Goal: Book appointment/travel/reservation

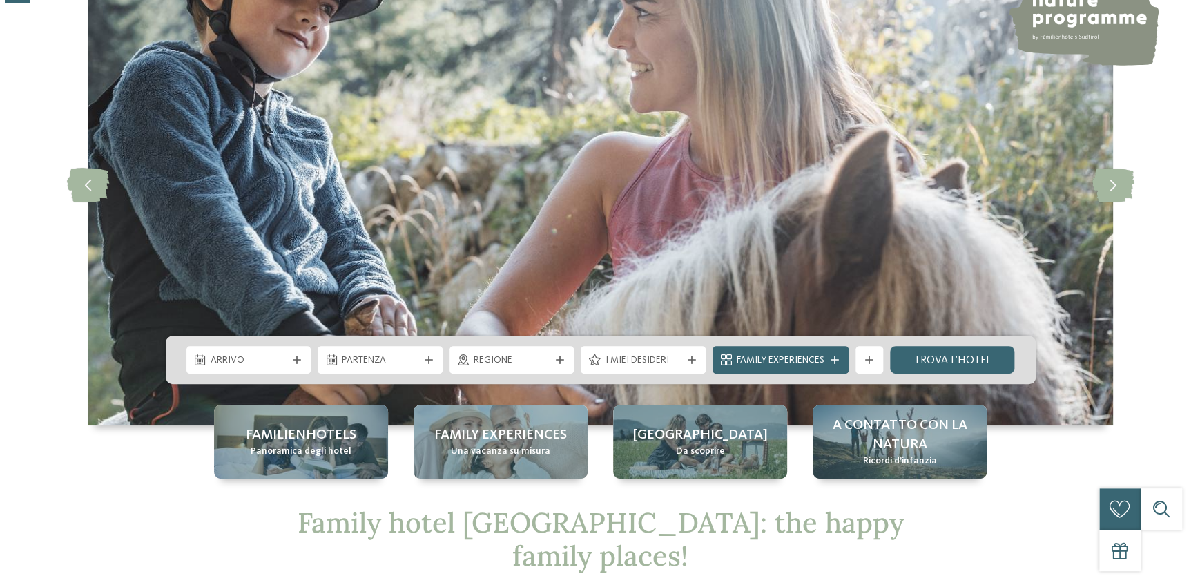
scroll to position [251, 0]
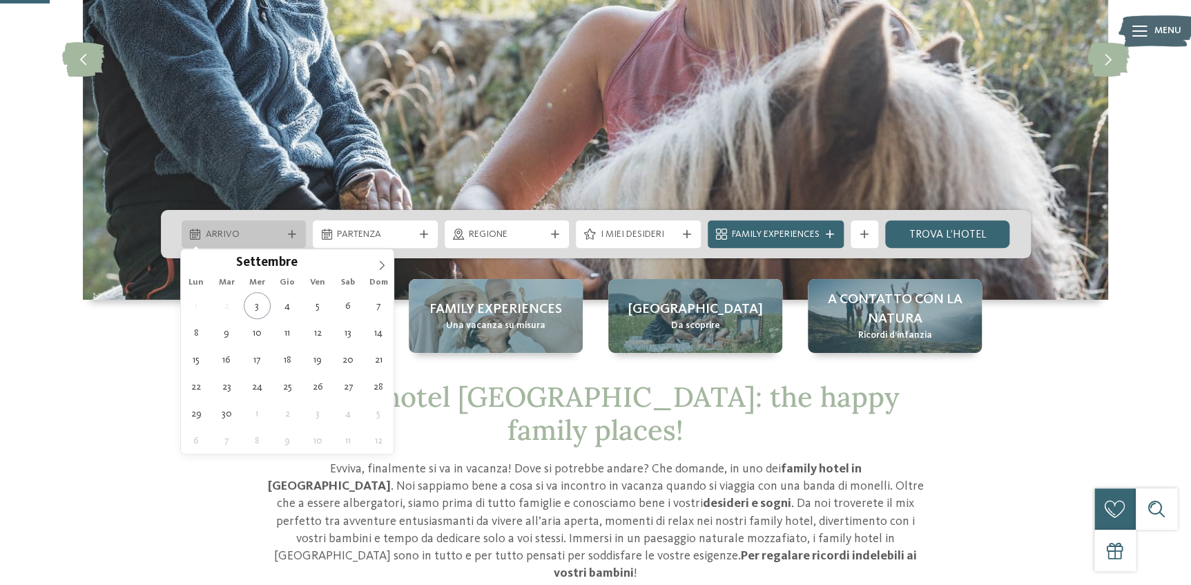
click at [293, 238] on div "Arrivo" at bounding box center [244, 234] width 125 height 28
click at [383, 265] on icon at bounding box center [382, 264] width 5 height 9
click at [382, 265] on icon at bounding box center [382, 265] width 10 height 10
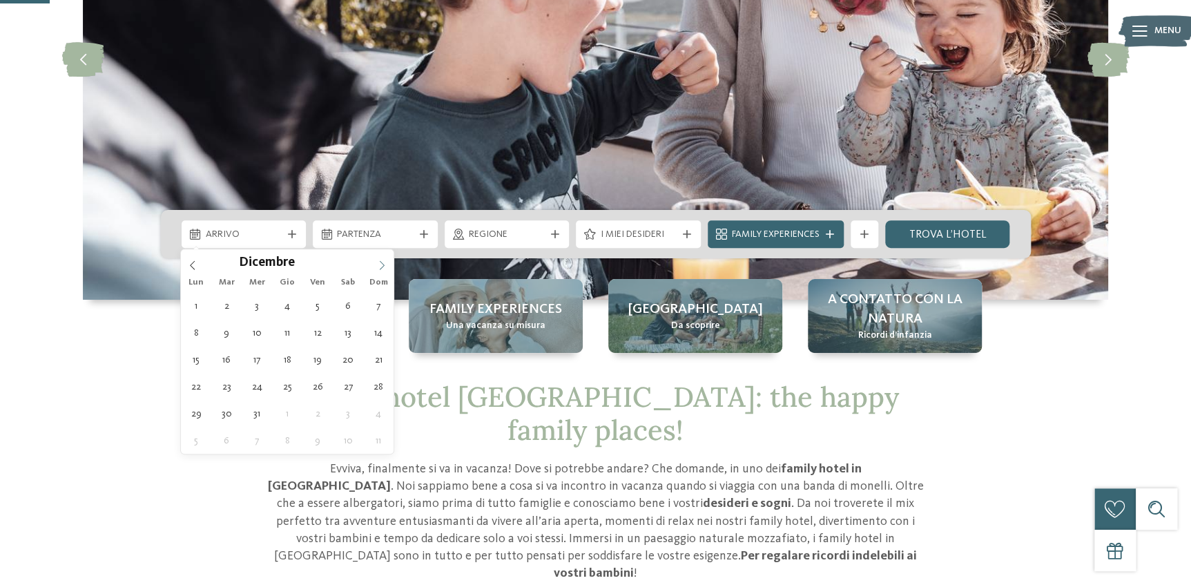
click at [382, 265] on icon at bounding box center [382, 265] width 10 height 10
type input "****"
click at [194, 267] on icon at bounding box center [193, 265] width 10 height 10
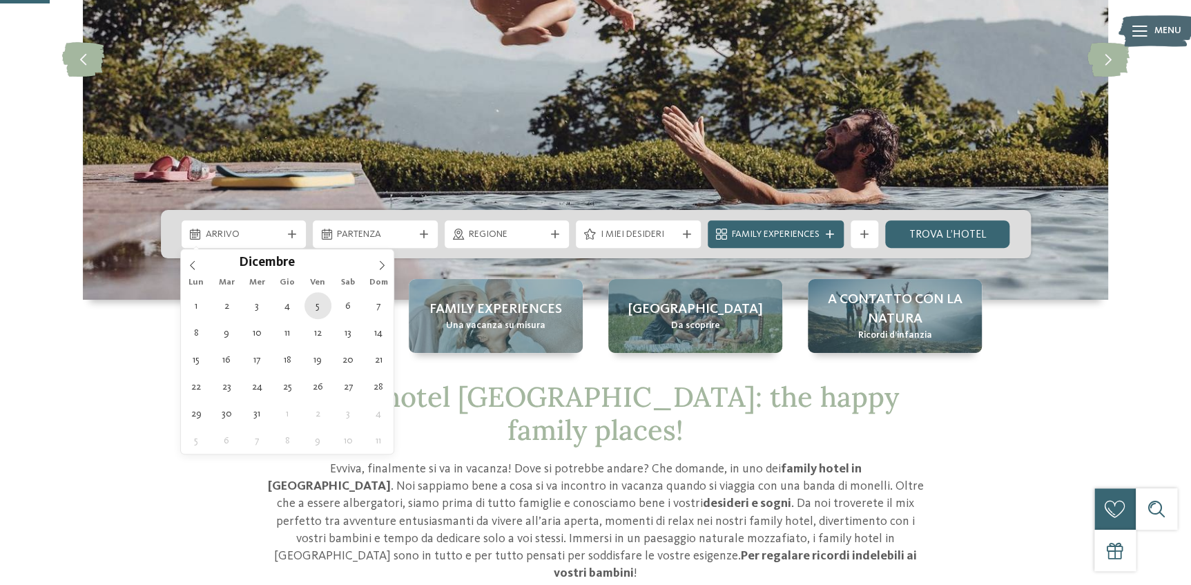
type div "05.12.2025"
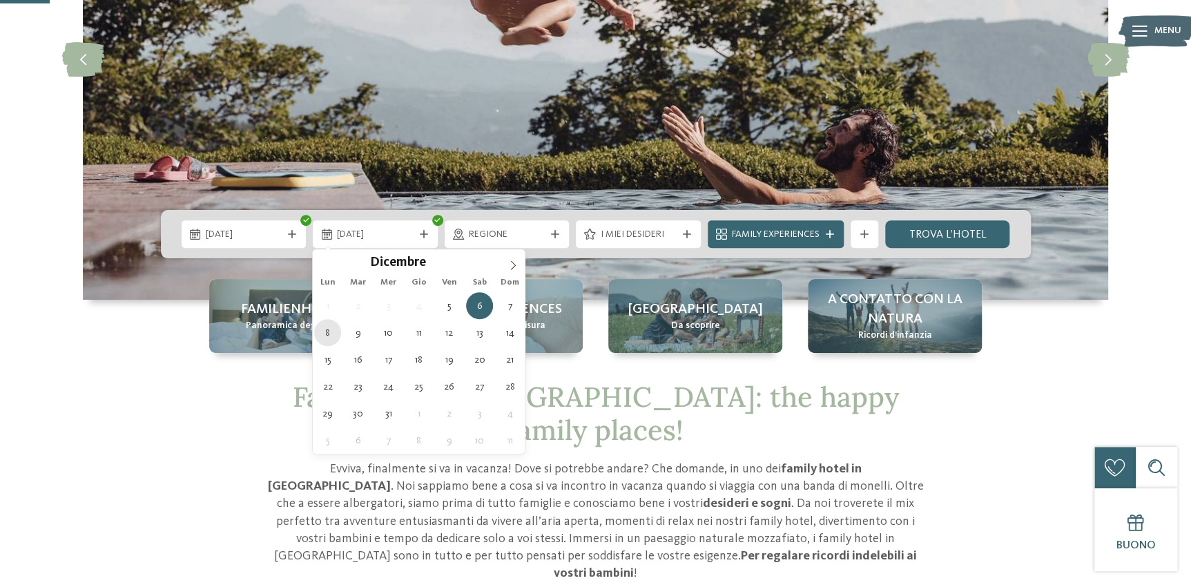
type div "08.12.2025"
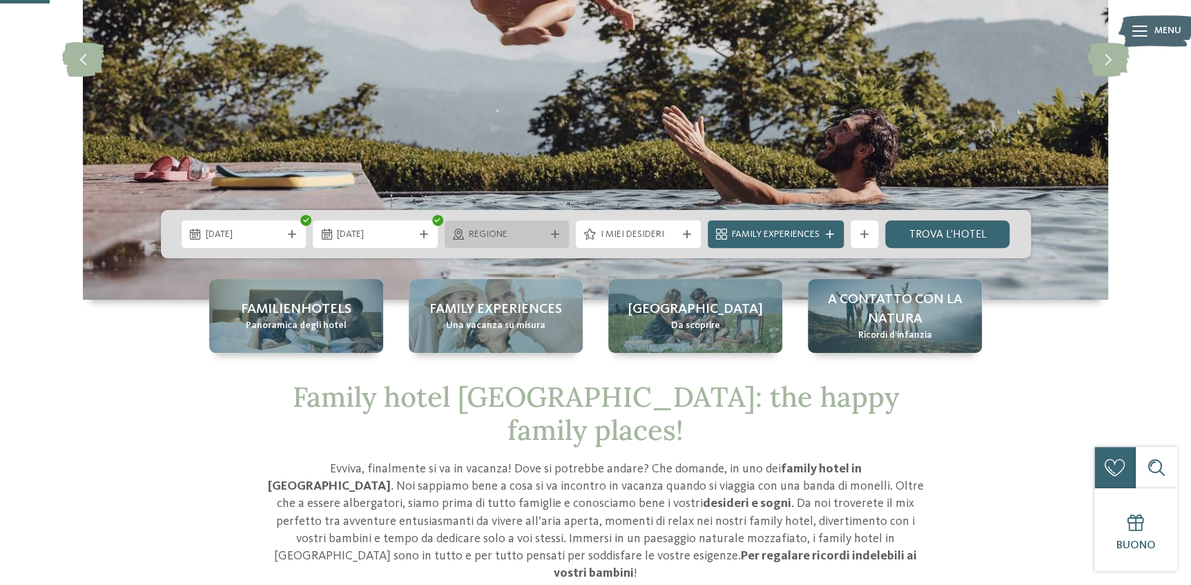
click at [549, 231] on div at bounding box center [555, 234] width 14 height 8
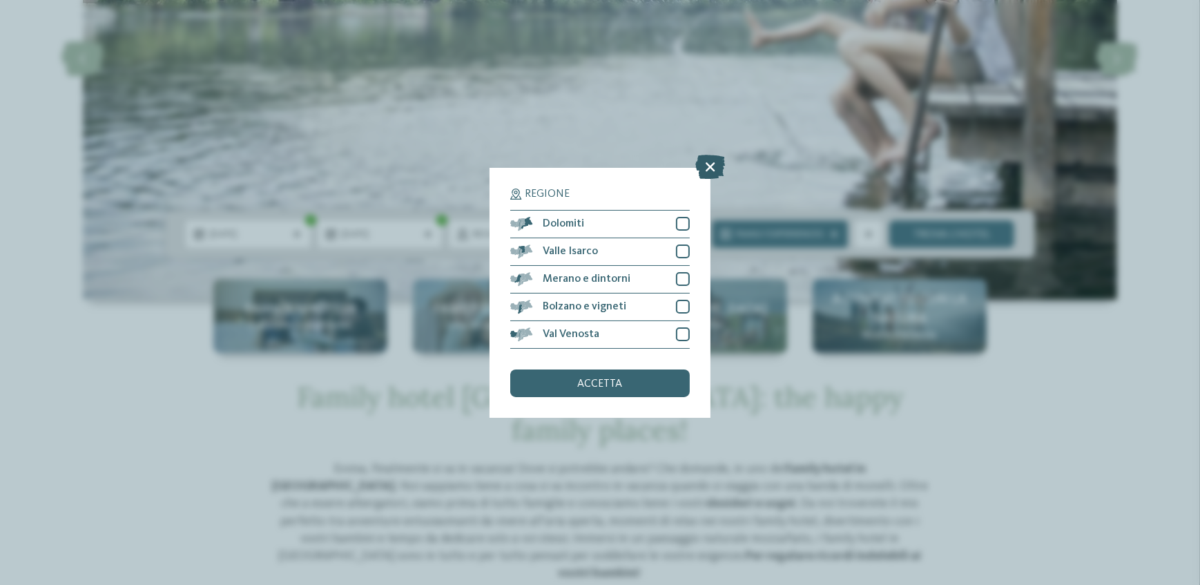
click at [708, 163] on icon at bounding box center [711, 167] width 30 height 24
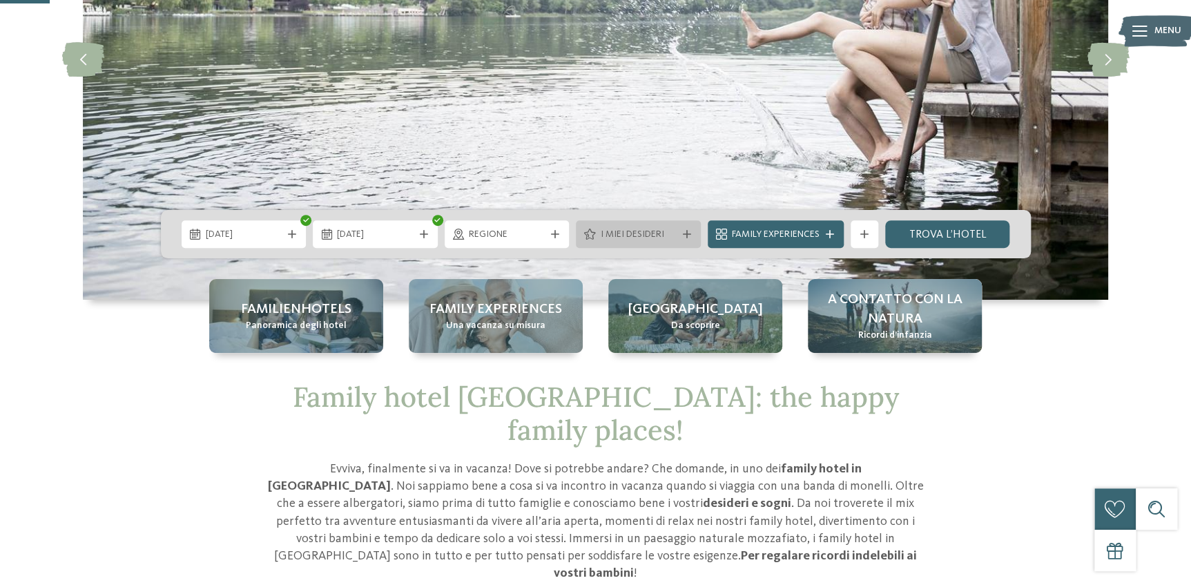
click at [680, 230] on div at bounding box center [687, 234] width 14 height 8
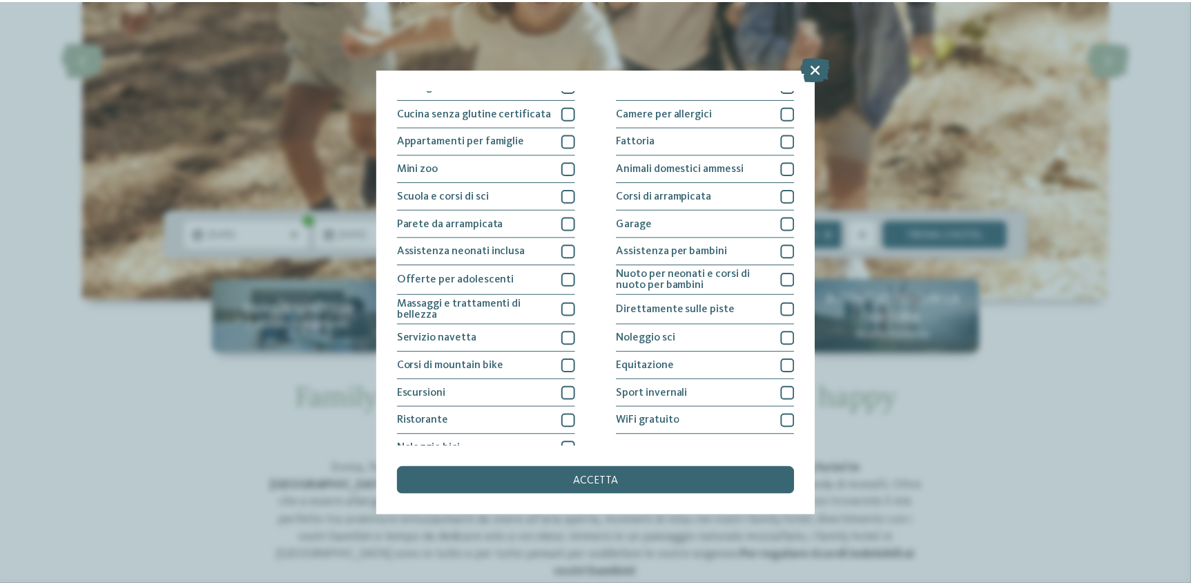
scroll to position [140, 0]
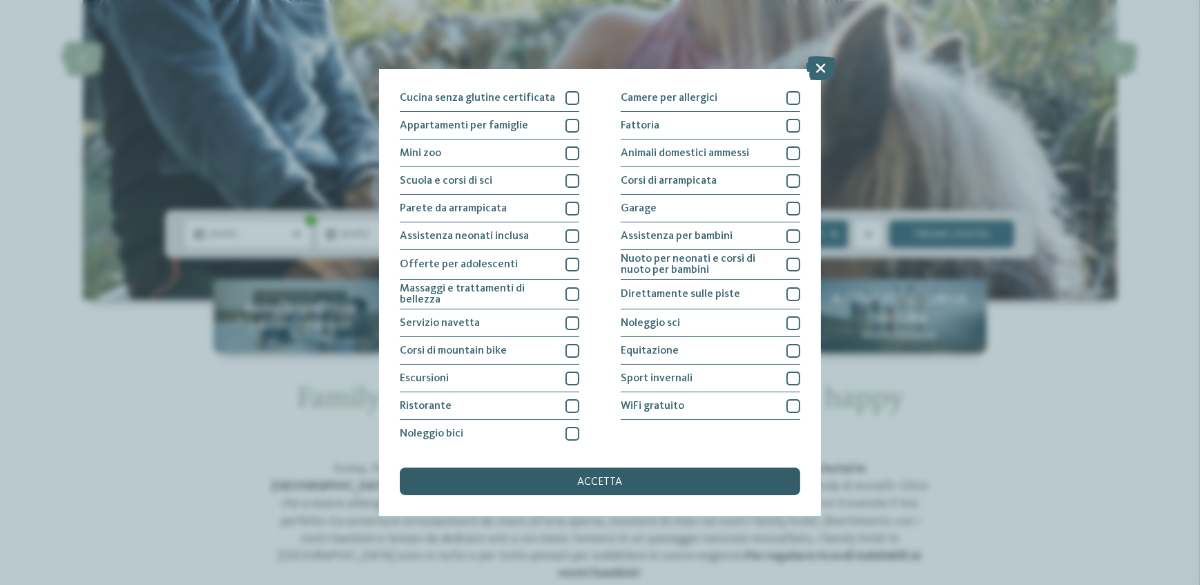
click at [607, 481] on span "accetta" at bounding box center [600, 481] width 45 height 11
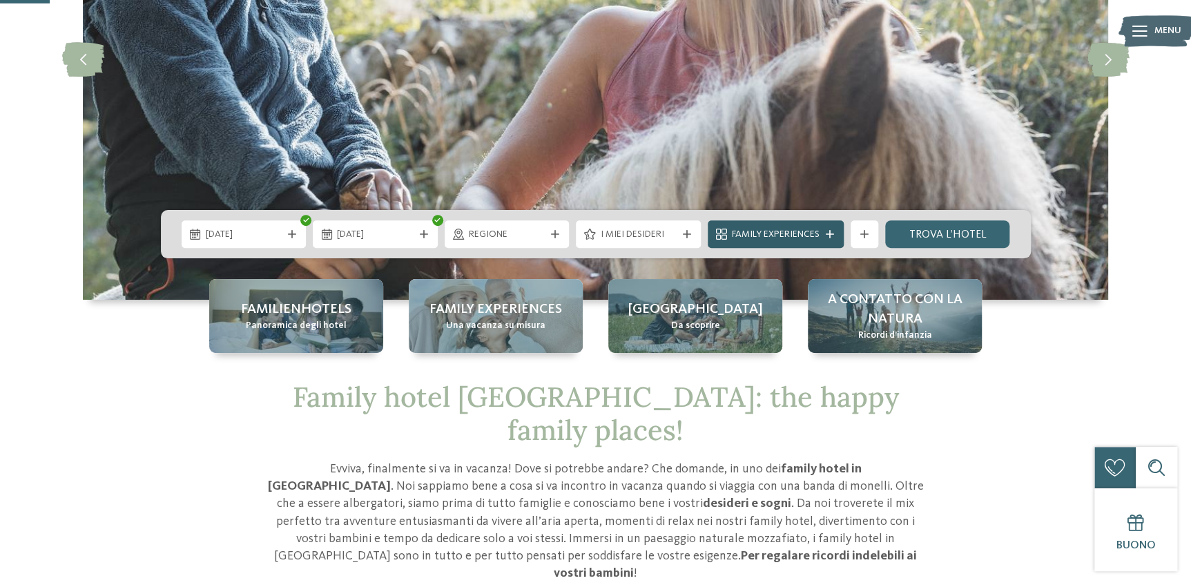
click at [819, 233] on span "Family Experiences" at bounding box center [776, 235] width 88 height 14
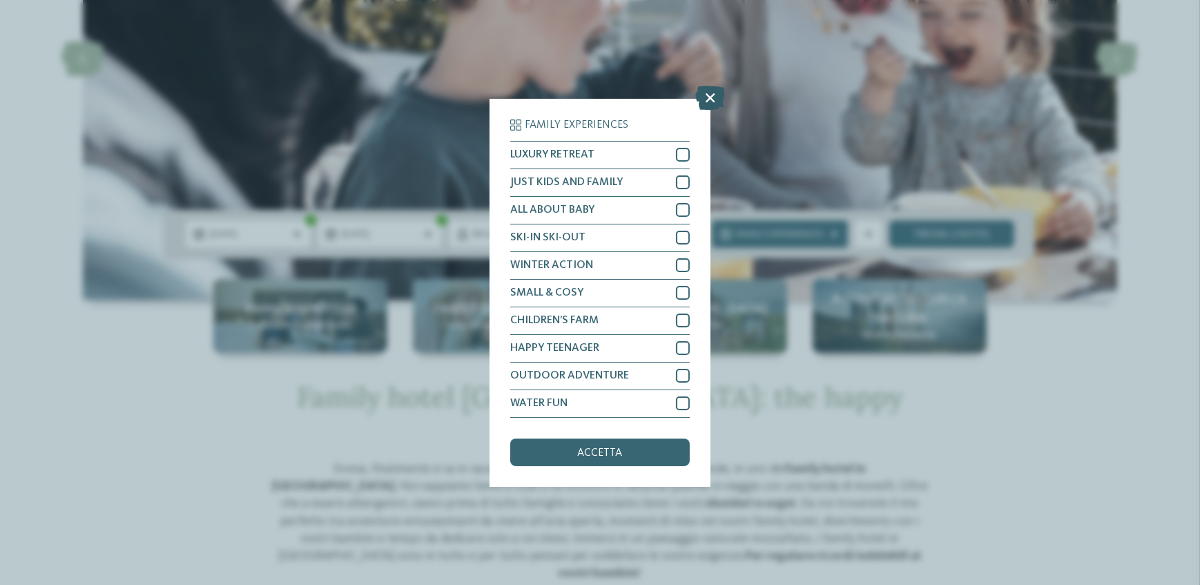
click at [704, 107] on icon at bounding box center [711, 98] width 30 height 24
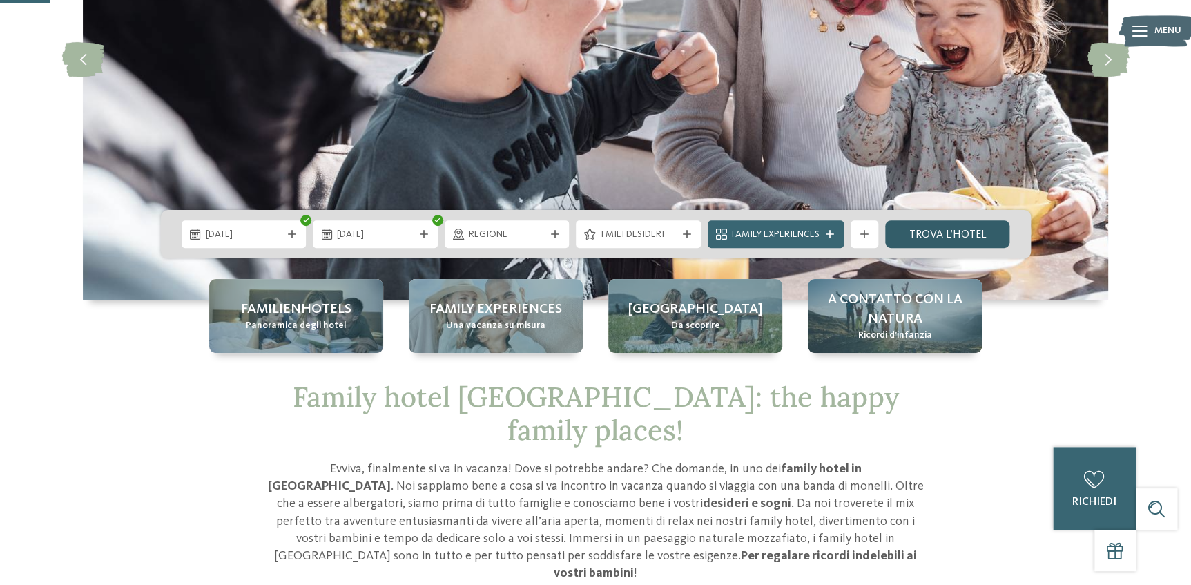
click at [953, 238] on link "trova l’hotel" at bounding box center [947, 234] width 125 height 28
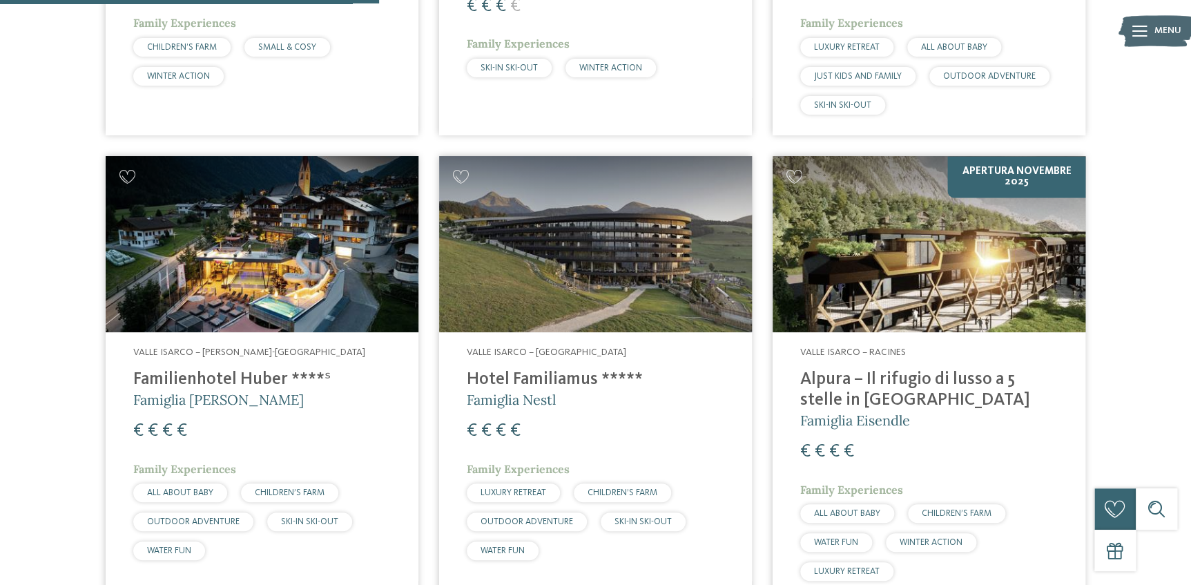
scroll to position [891, 0]
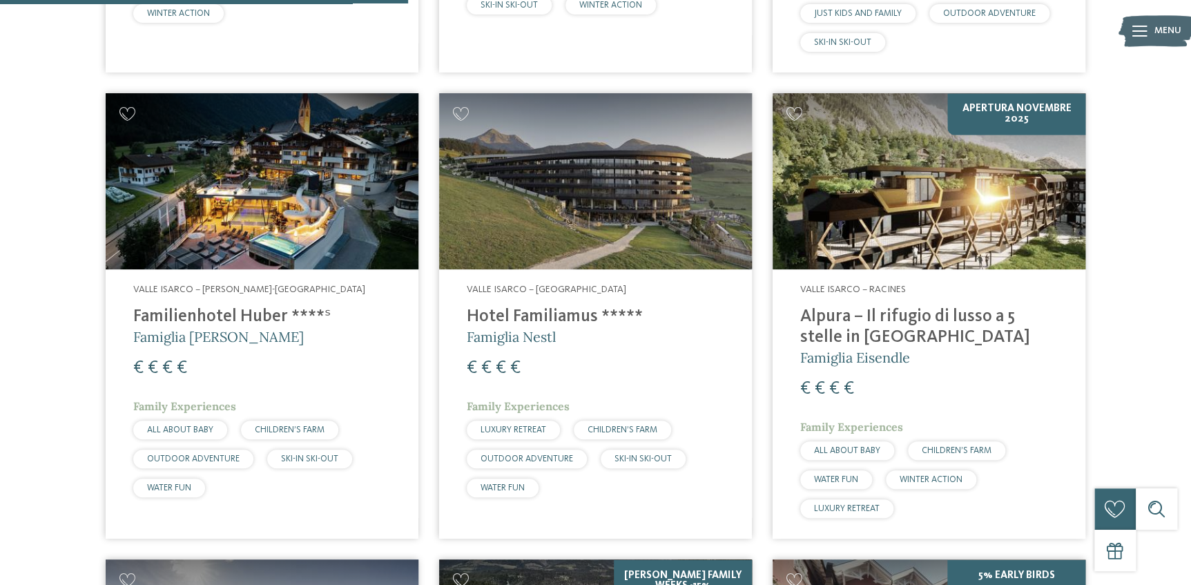
click at [931, 225] on img at bounding box center [929, 181] width 313 height 176
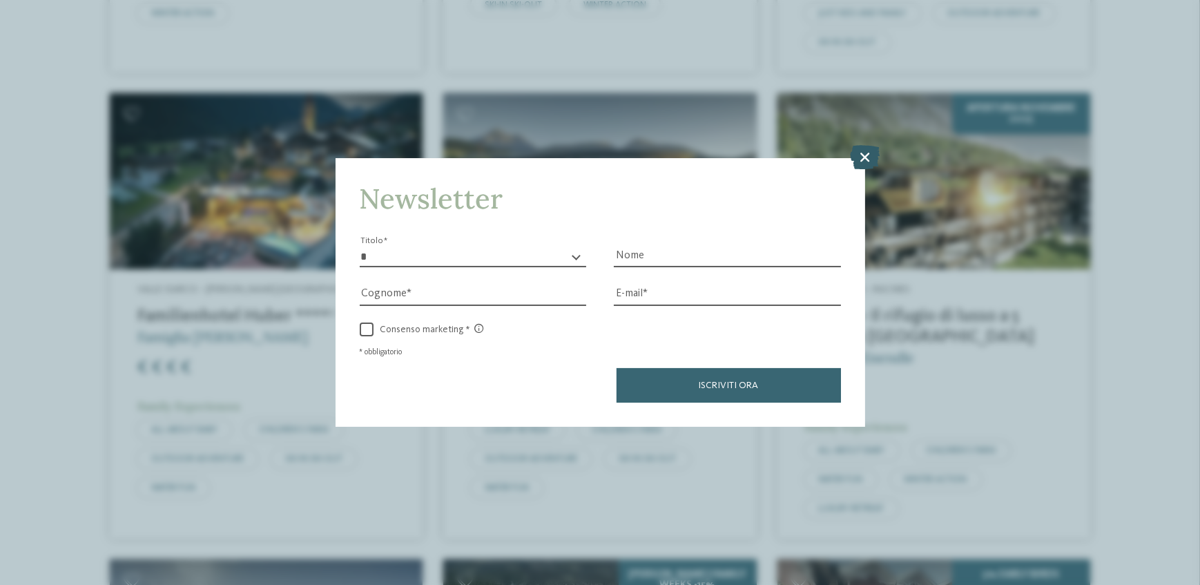
click at [863, 149] on icon at bounding box center [865, 158] width 30 height 24
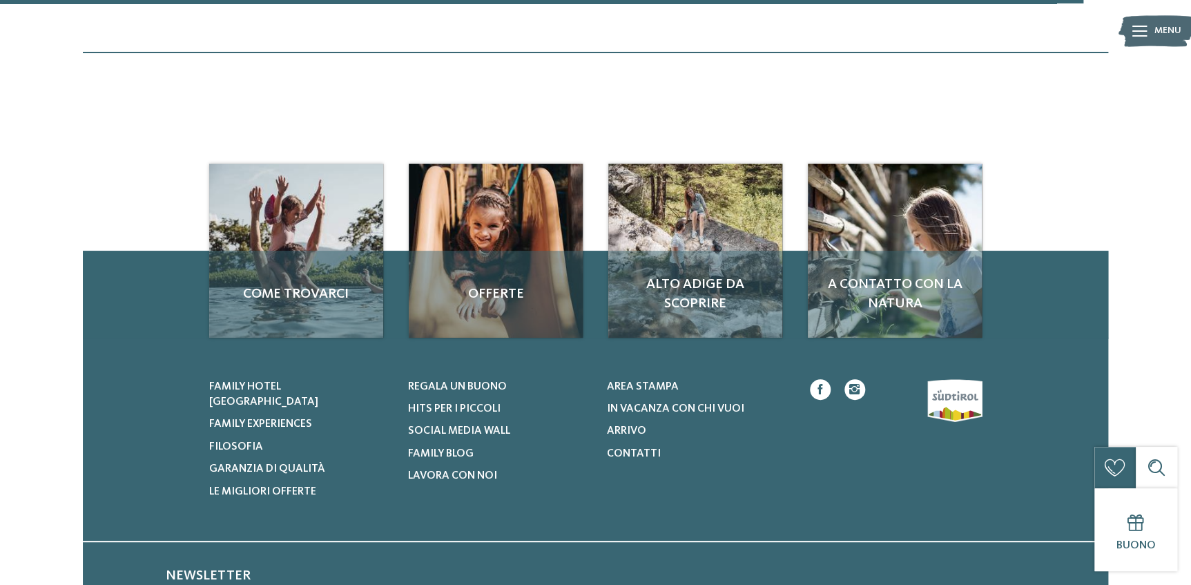
scroll to position [2368, 0]
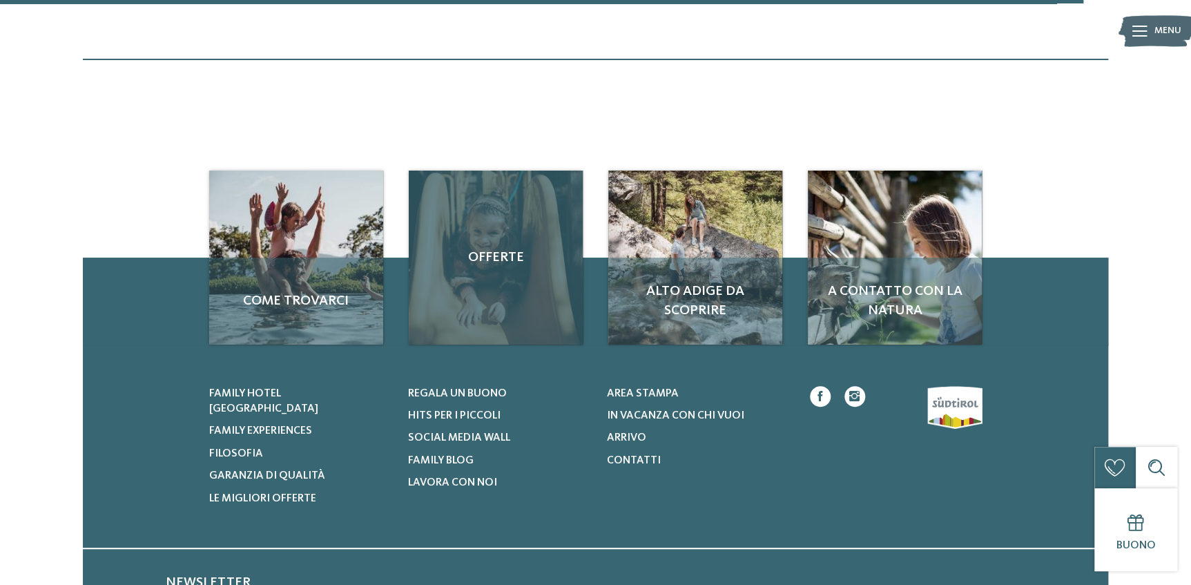
click at [492, 300] on div "Offerte" at bounding box center [496, 258] width 174 height 174
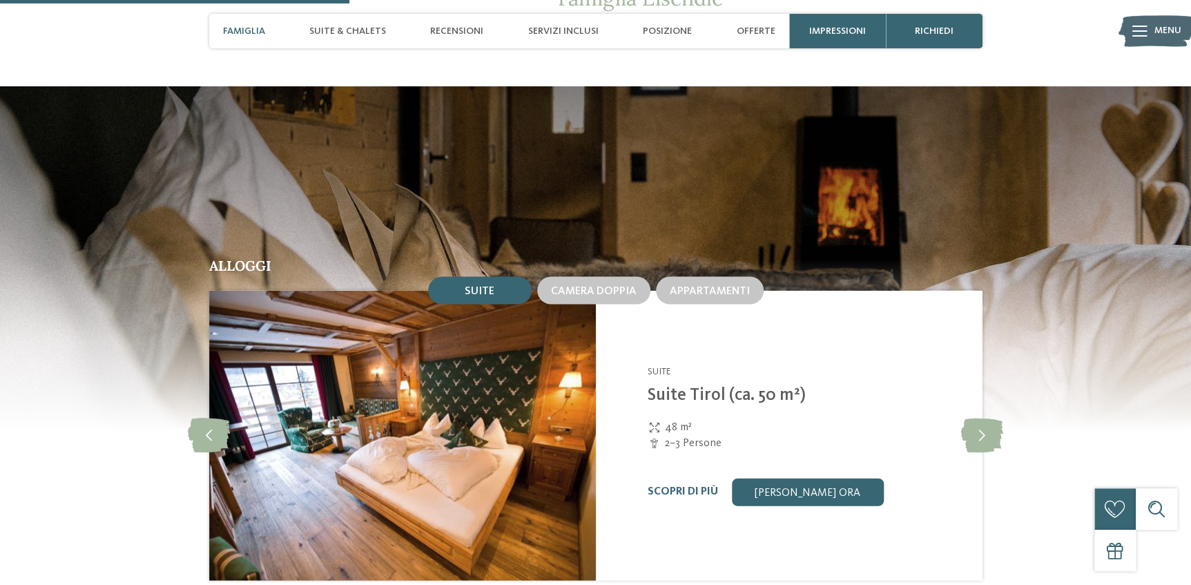
scroll to position [1318, 0]
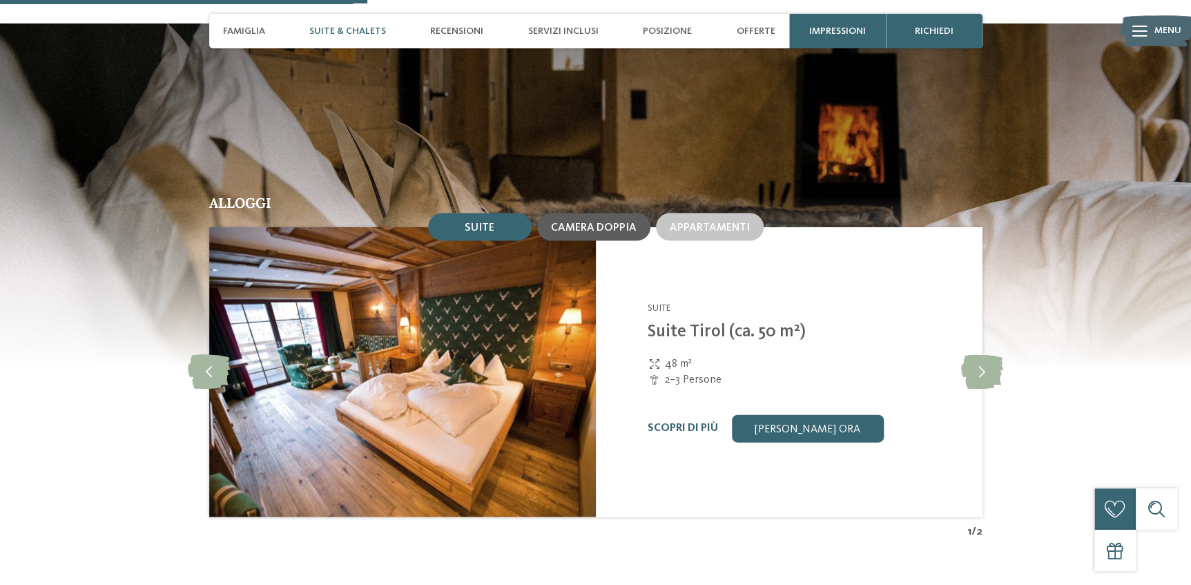
click at [617, 231] on span "Camera doppia" at bounding box center [594, 227] width 86 height 11
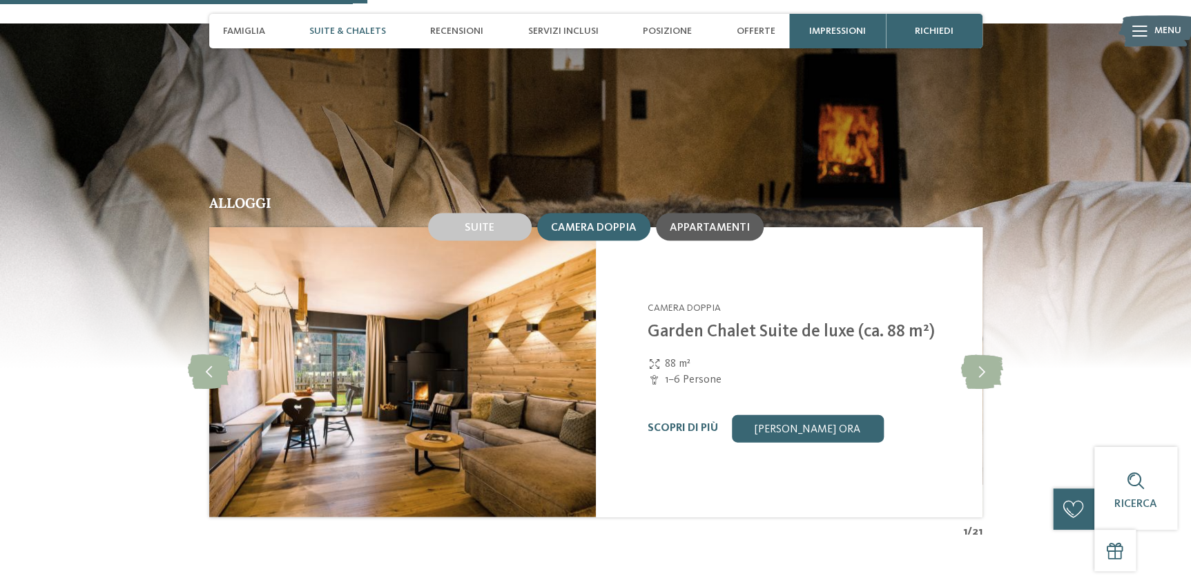
click at [708, 227] on span "Appartamenti" at bounding box center [710, 227] width 80 height 11
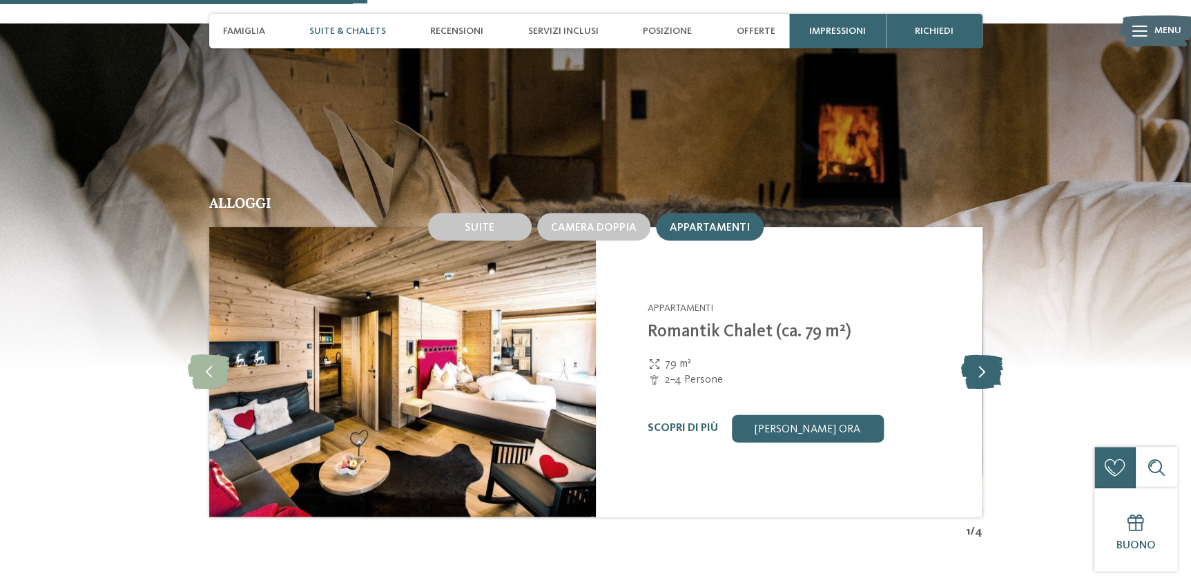
click at [985, 375] on icon at bounding box center [982, 372] width 42 height 35
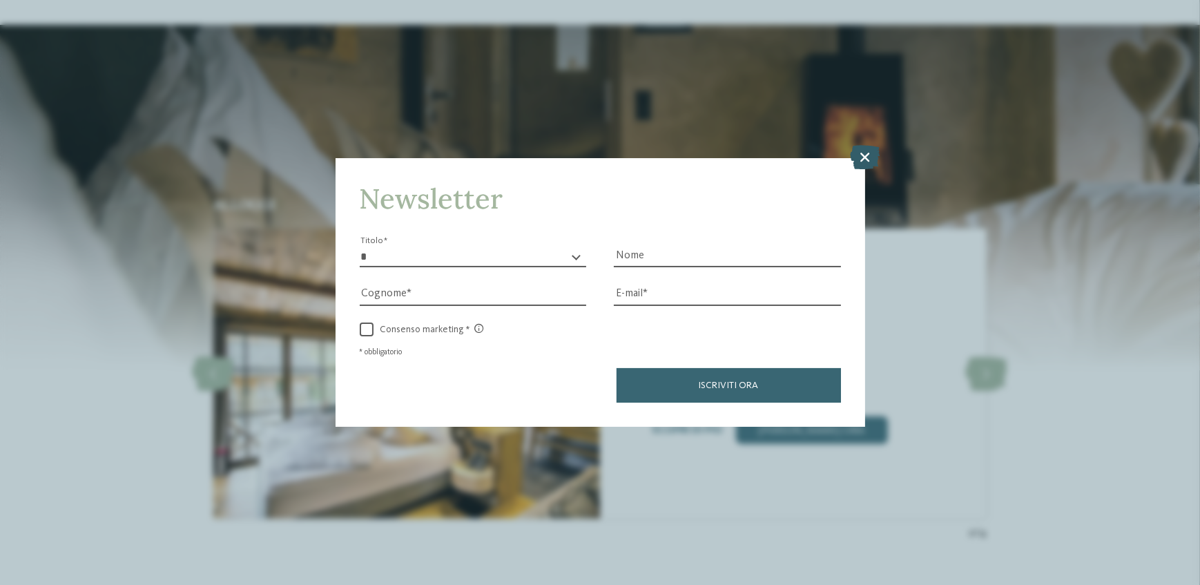
click at [857, 156] on icon at bounding box center [865, 158] width 30 height 24
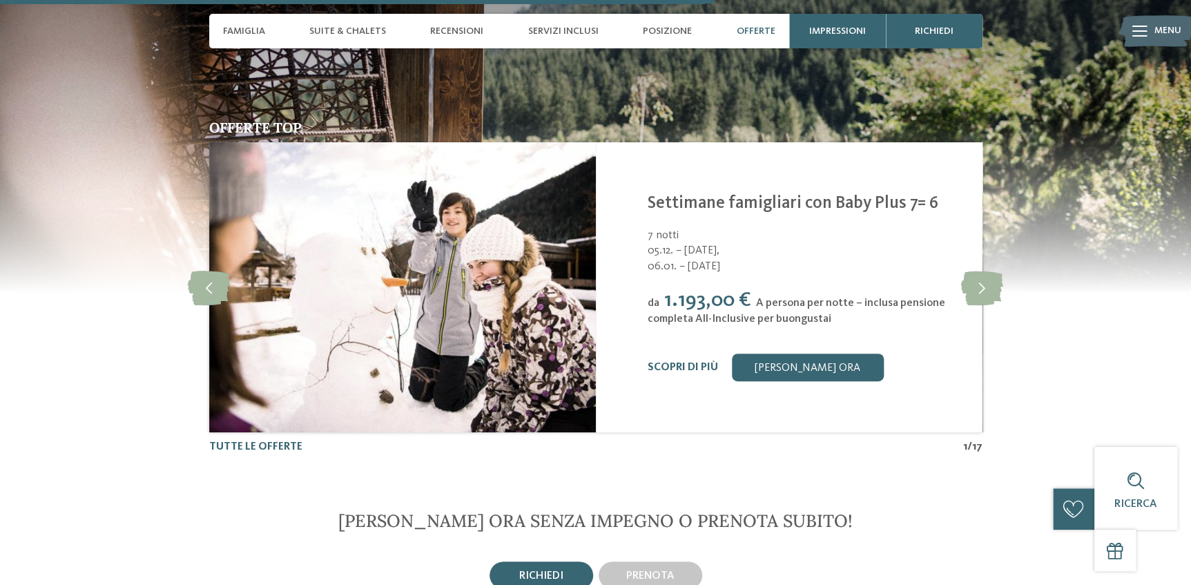
scroll to position [2602, 0]
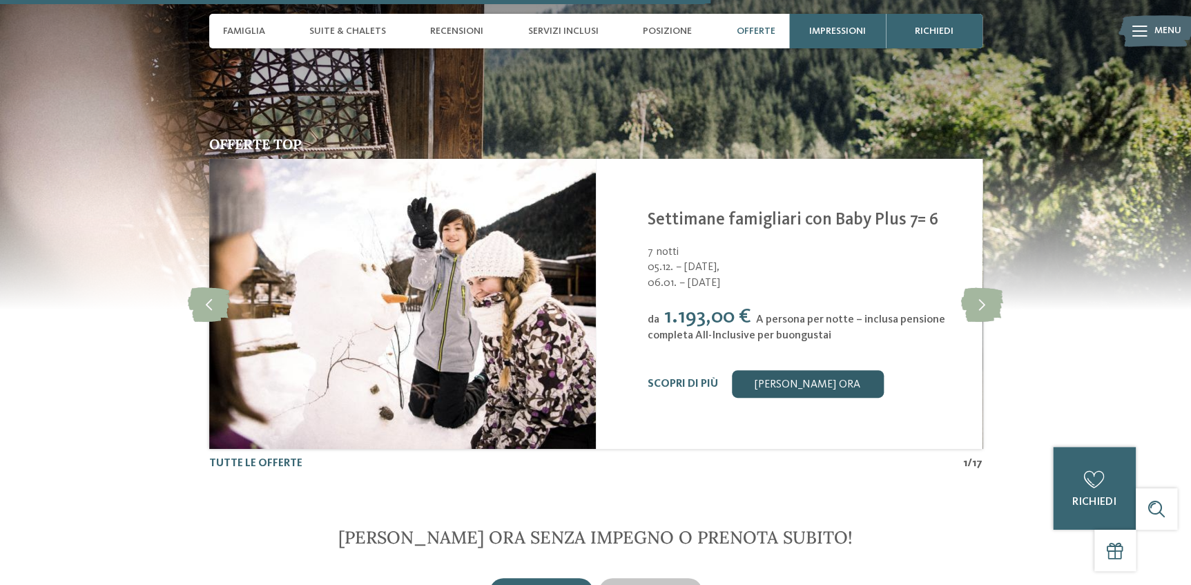
click at [813, 384] on link "[PERSON_NAME] ora" at bounding box center [807, 384] width 152 height 28
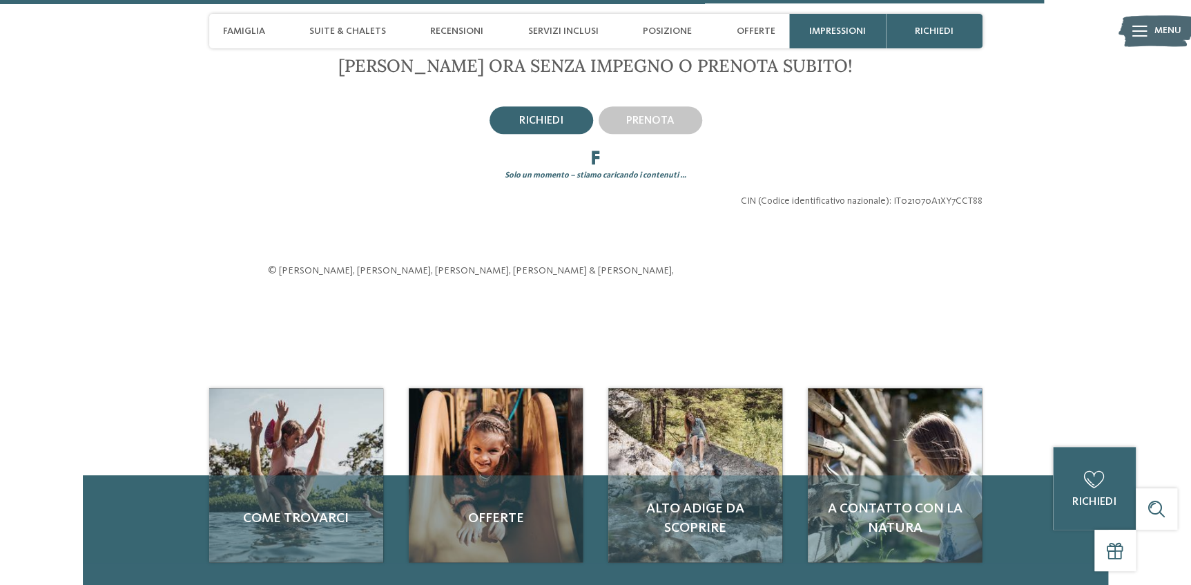
scroll to position [3100, 0]
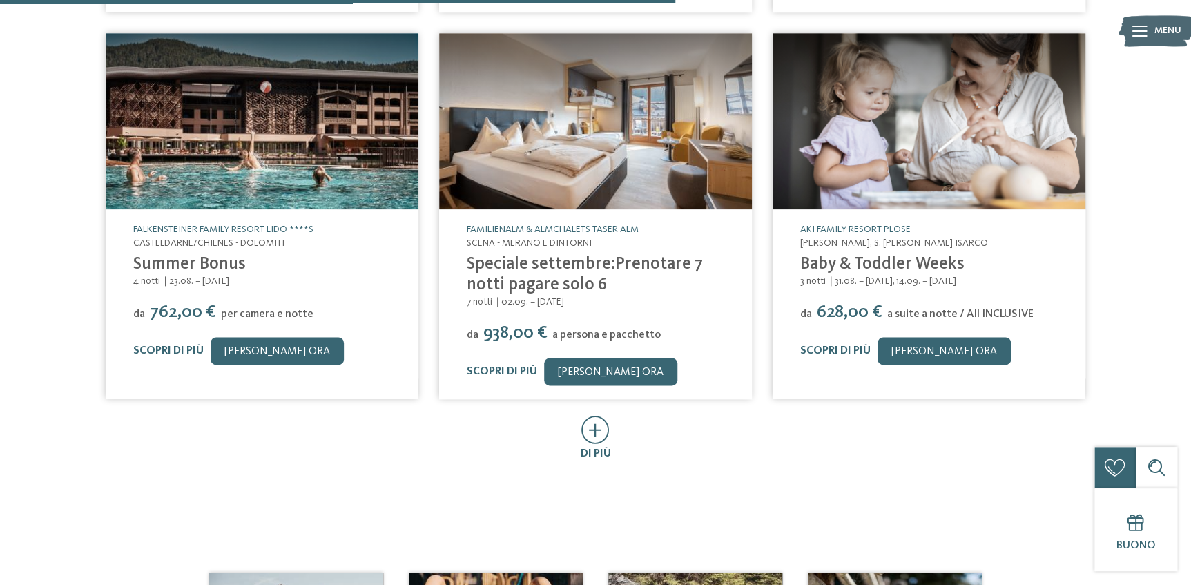
scroll to position [753, 0]
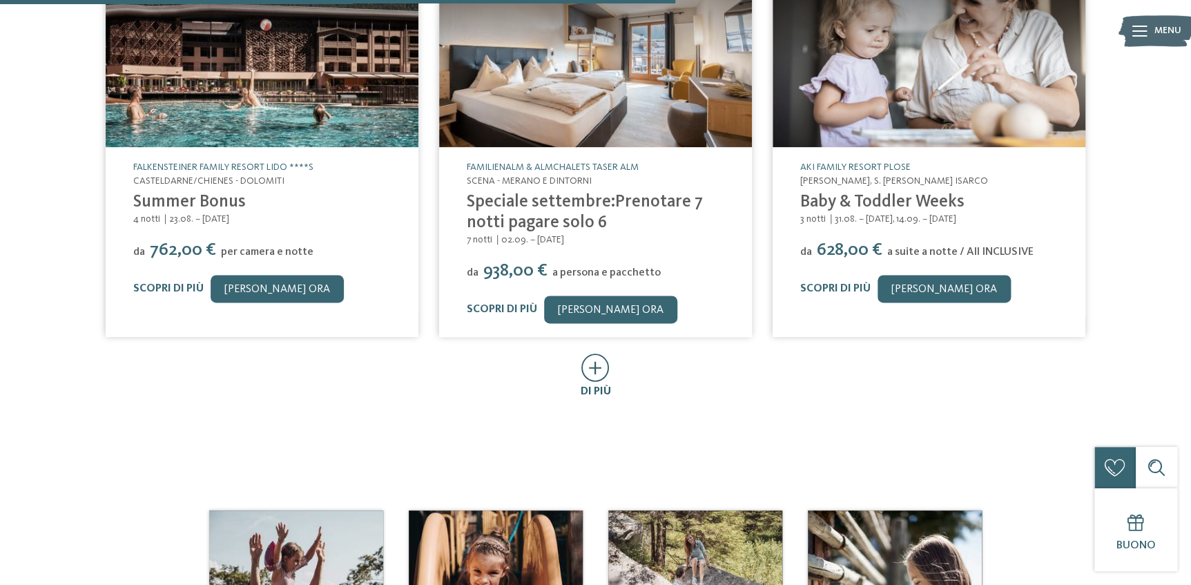
click at [597, 374] on icon at bounding box center [595, 368] width 28 height 28
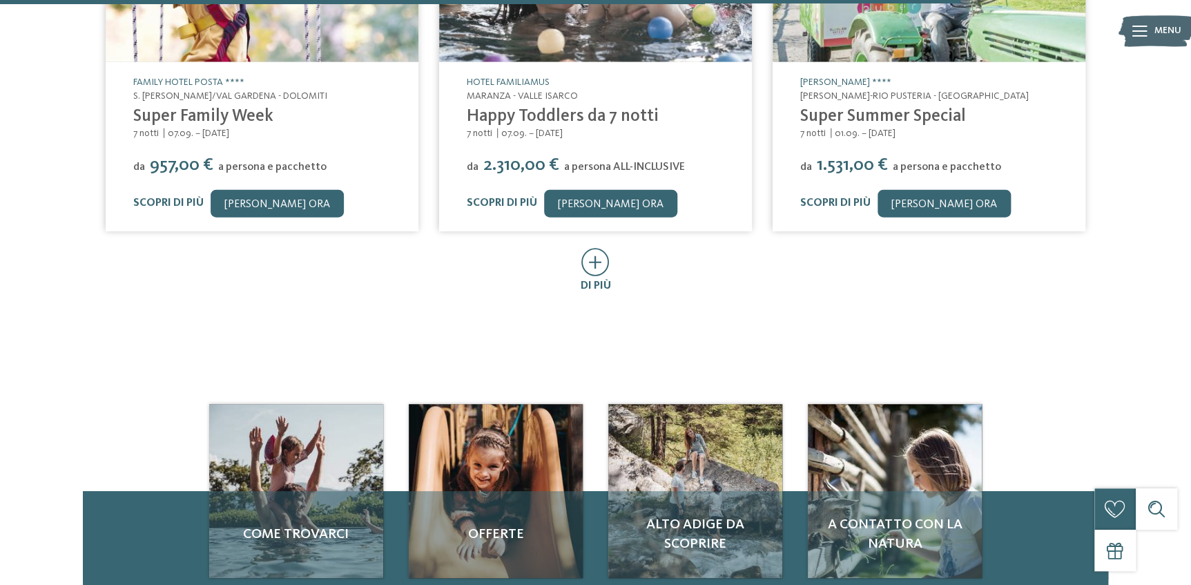
scroll to position [1694, 0]
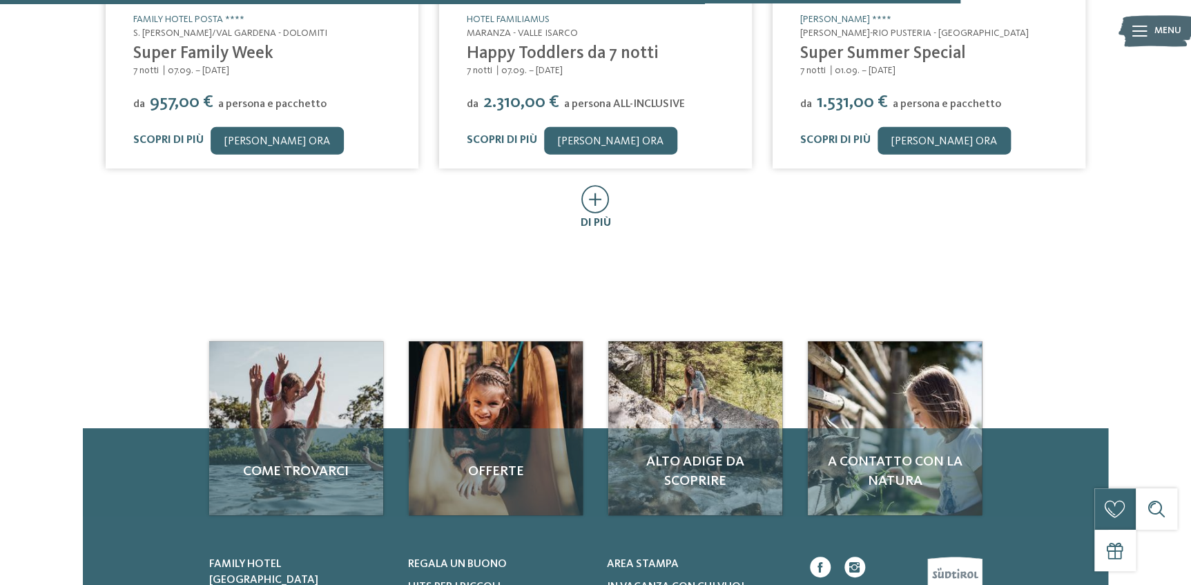
click at [594, 200] on icon at bounding box center [595, 199] width 28 height 28
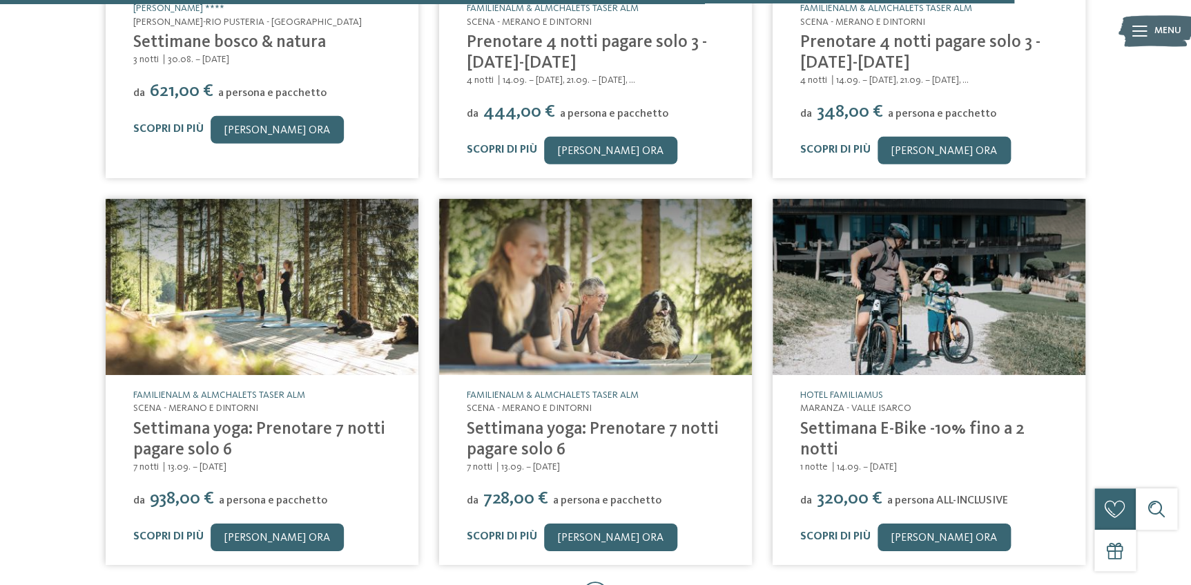
scroll to position [2448, 0]
